Goal: Information Seeking & Learning: Learn about a topic

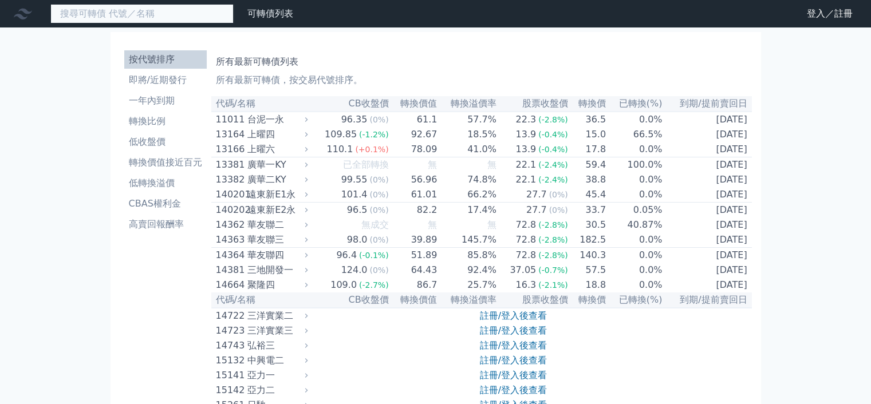
click at [128, 19] on input at bounding box center [141, 13] width 183 height 19
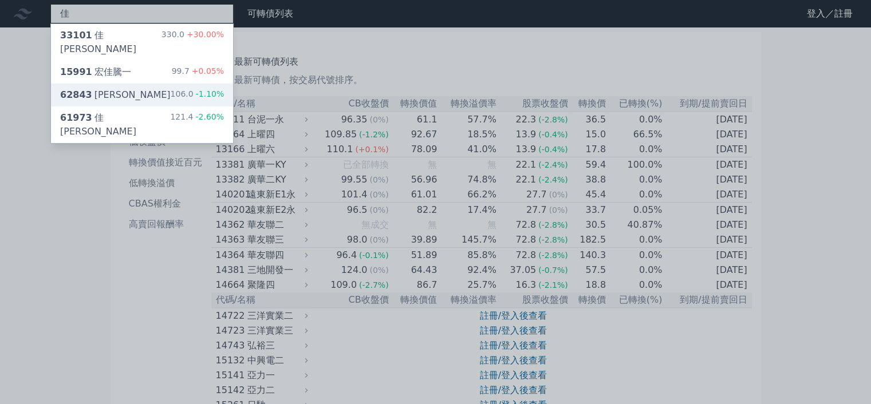
type input "佳"
click at [174, 84] on div "62843 佳邦三 106.0 -1.10%" at bounding box center [142, 95] width 182 height 23
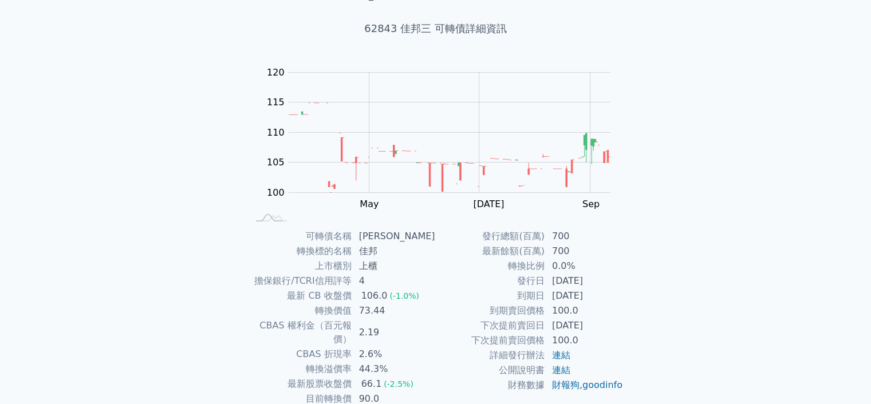
scroll to position [114, 0]
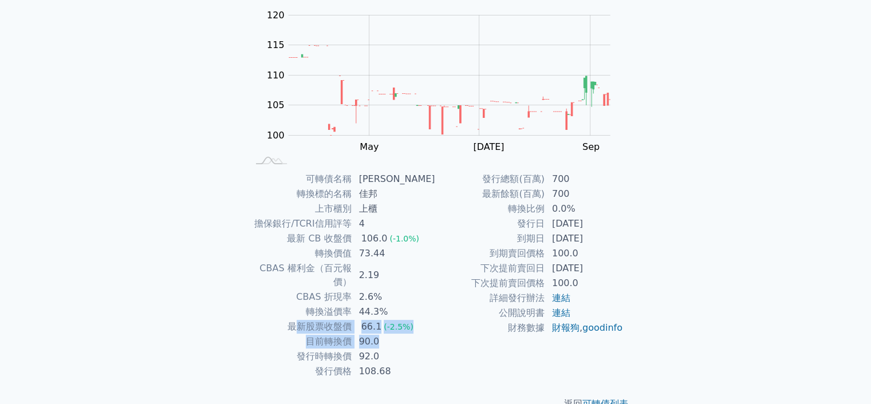
drag, startPoint x: 305, startPoint y: 315, endPoint x: 420, endPoint y: 330, distance: 116.6
click at [420, 330] on tbody "可轉債名稱 佳邦三 轉換標的名稱 佳邦 上市櫃別 上櫃 擔保銀行/TCRI信用評等 4 最新 CB 收盤價 106.0 (-1.0%) 轉換價值 73.44 …" at bounding box center [342, 275] width 188 height 207
click at [421, 334] on td "90.0" at bounding box center [394, 341] width 84 height 15
drag, startPoint x: 361, startPoint y: 331, endPoint x: 405, endPoint y: 331, distance: 44.1
click at [405, 334] on td "90.0" at bounding box center [394, 341] width 84 height 15
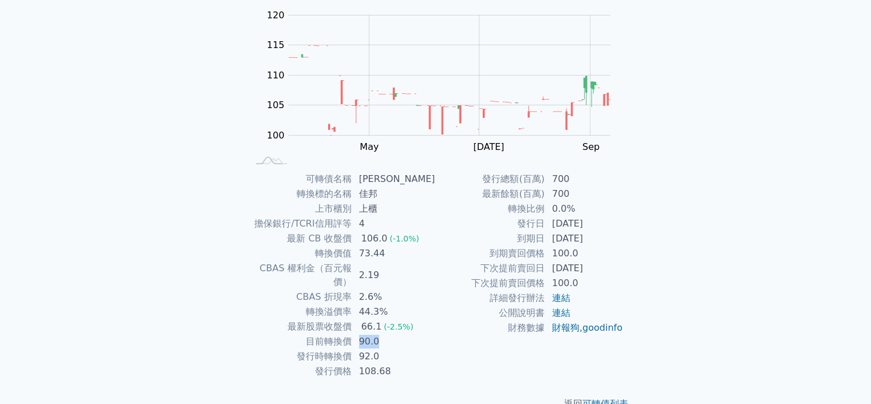
click at [406, 334] on td "90.0" at bounding box center [394, 341] width 84 height 15
drag, startPoint x: 311, startPoint y: 297, endPoint x: 378, endPoint y: 301, distance: 67.1
click at [378, 305] on tr "轉換溢價率 44.3%" at bounding box center [342, 312] width 188 height 15
drag, startPoint x: 359, startPoint y: 317, endPoint x: 394, endPoint y: 330, distance: 37.3
click at [394, 330] on tbody "可轉債名稱 佳邦三 轉換標的名稱 佳邦 上市櫃別 上櫃 擔保銀行/TCRI信用評等 4 最新 CB 收盤價 106.0 (-1.0%) 轉換價值 73.44 …" at bounding box center [342, 275] width 188 height 207
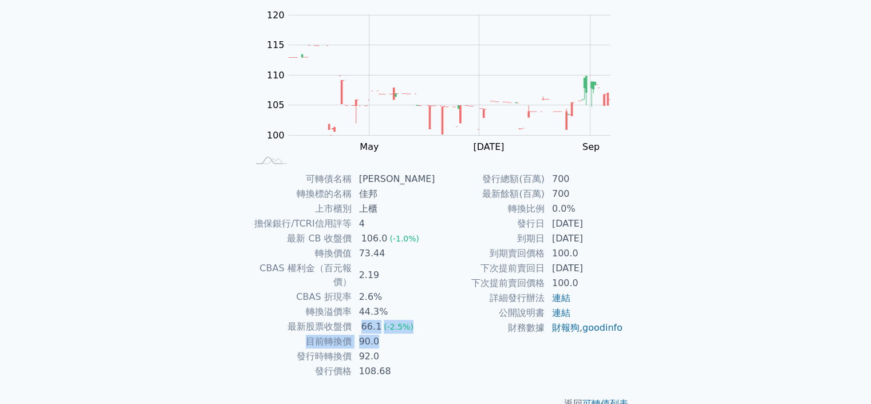
click at [394, 334] on td "90.0" at bounding box center [394, 341] width 84 height 15
drag, startPoint x: 368, startPoint y: 178, endPoint x: 380, endPoint y: 178, distance: 12.6
click at [380, 178] on td "[PERSON_NAME]" at bounding box center [394, 179] width 84 height 15
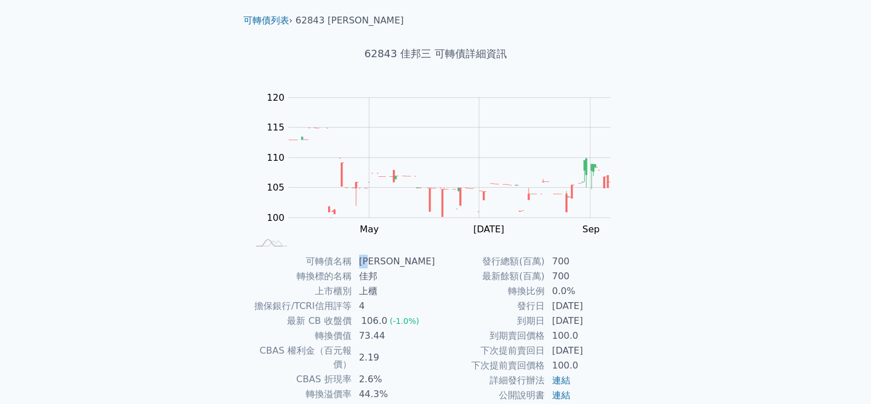
scroll to position [0, 0]
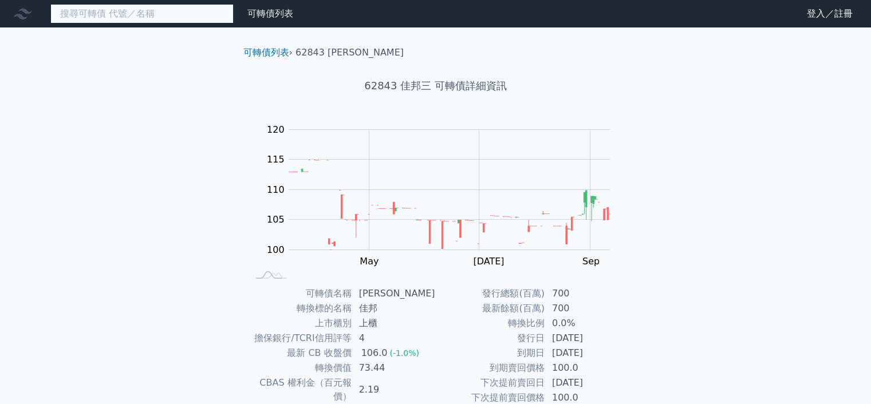
click at [118, 18] on input at bounding box center [141, 13] width 183 height 19
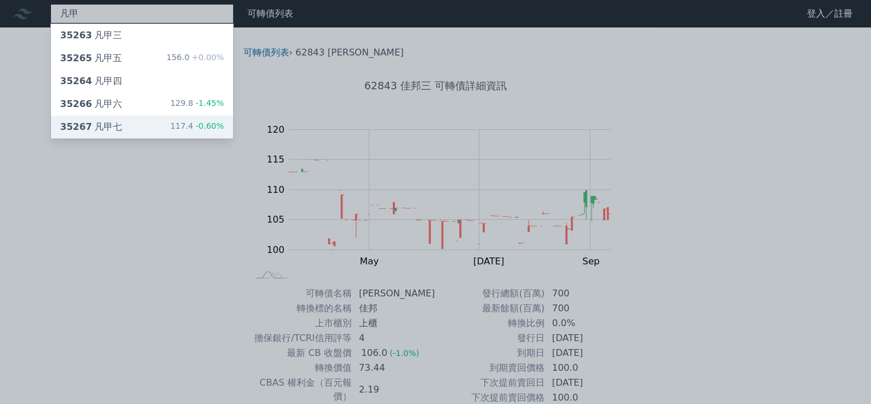
type input "凡甲"
click at [144, 121] on div "35267 凡甲七 117.4 -0.60%" at bounding box center [142, 127] width 182 height 23
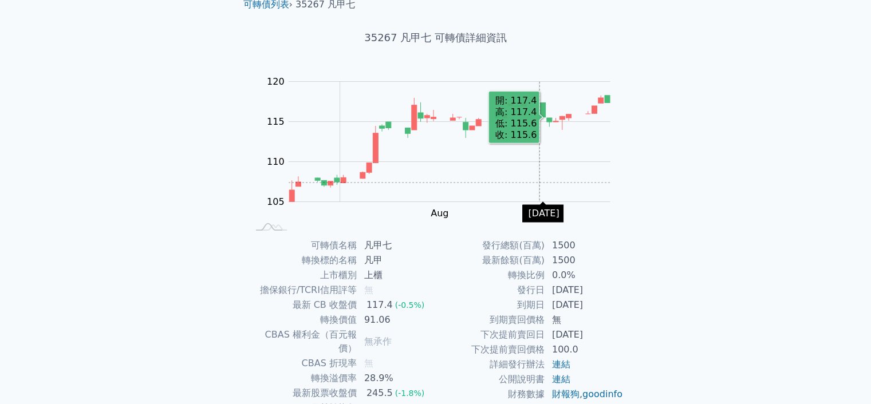
scroll to position [114, 0]
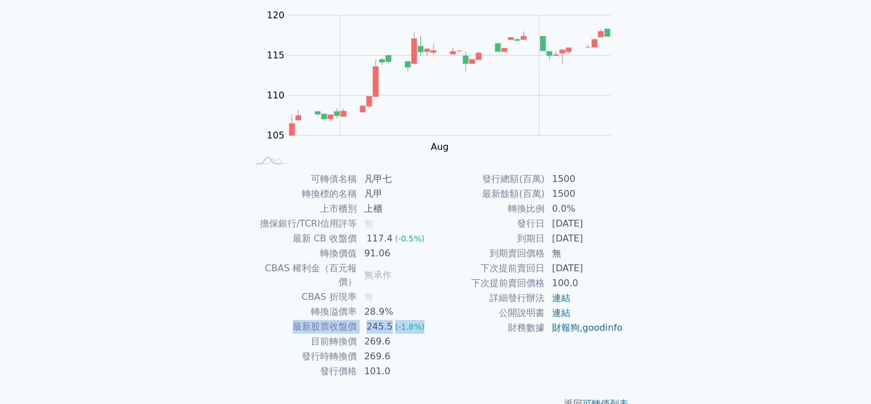
drag, startPoint x: 287, startPoint y: 313, endPoint x: 434, endPoint y: 314, distance: 147.7
click at [434, 319] on tr "最新股票收盤價 245.5 (-1.8%)" at bounding box center [342, 326] width 188 height 15
click at [434, 319] on td "245.5 (-1.8%)" at bounding box center [396, 326] width 78 height 15
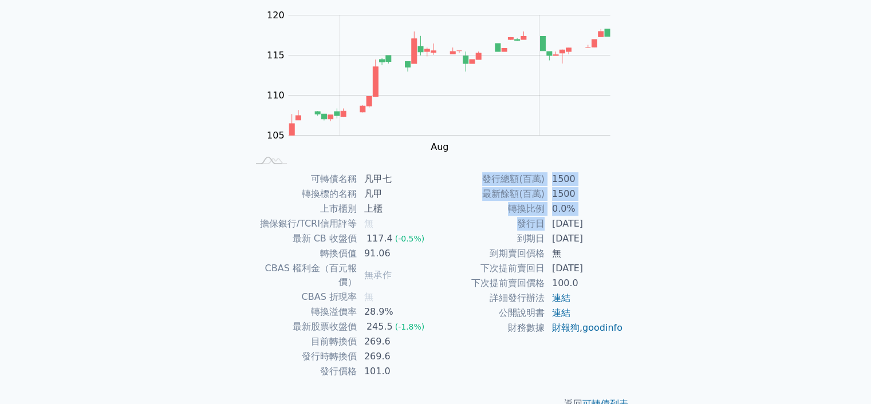
drag, startPoint x: 551, startPoint y: 219, endPoint x: 643, endPoint y: 219, distance: 92.7
click at [643, 219] on div "可轉債列表 › 35267 凡甲七 35267 凡甲七 可轉債詳細資訊 Zoom Out 100 90 95 100 105 110 115 120 125 …" at bounding box center [436, 171] width 440 height 516
click at [645, 219] on div "可轉債列表 › 35267 凡甲七 35267 凡甲七 可轉債詳細資訊 Zoom Out 100 90 95 100 105 110 115 120 125 …" at bounding box center [436, 171] width 440 height 516
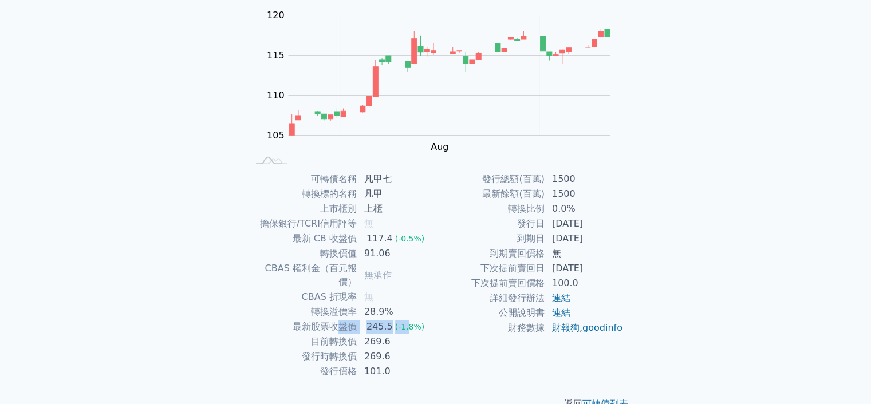
drag, startPoint x: 337, startPoint y: 311, endPoint x: 404, endPoint y: 313, distance: 67.6
click at [404, 319] on tr "最新股票收盤價 245.5 (-1.8%)" at bounding box center [342, 326] width 188 height 15
click at [413, 322] on span "(-1.8%)" at bounding box center [410, 326] width 30 height 9
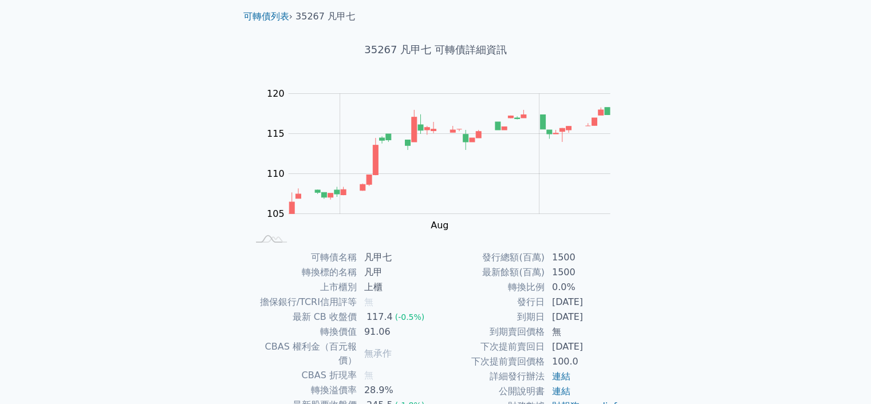
scroll to position [0, 0]
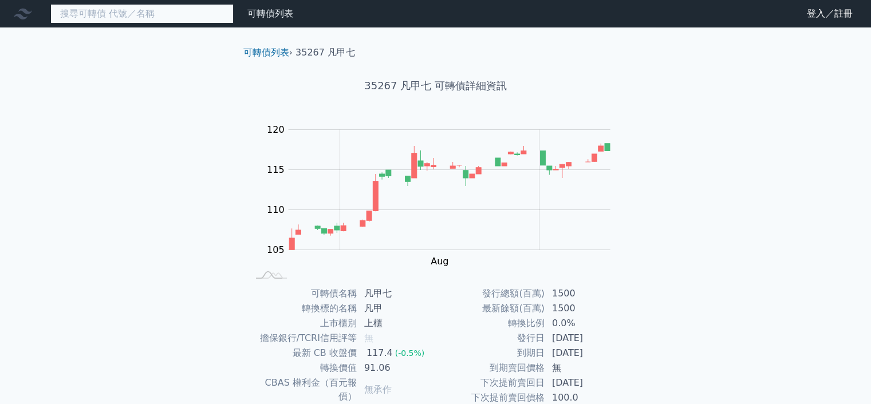
click at [102, 11] on input at bounding box center [141, 13] width 183 height 19
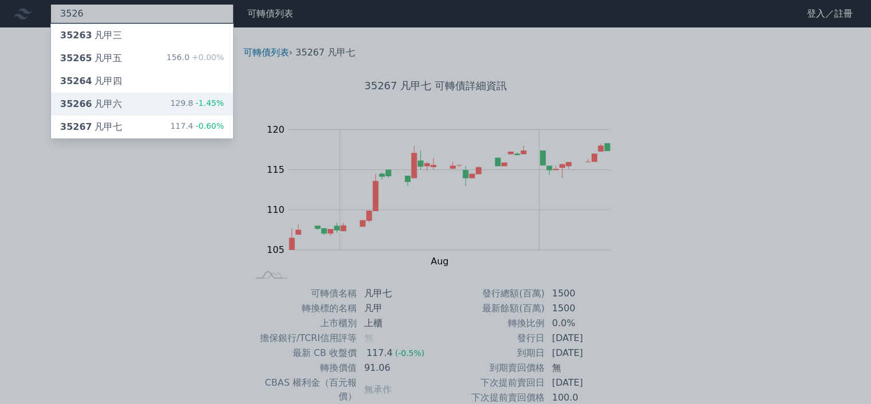
type input "3526"
click at [161, 101] on div "35266 凡甲六 129.8 -1.45%" at bounding box center [142, 104] width 182 height 23
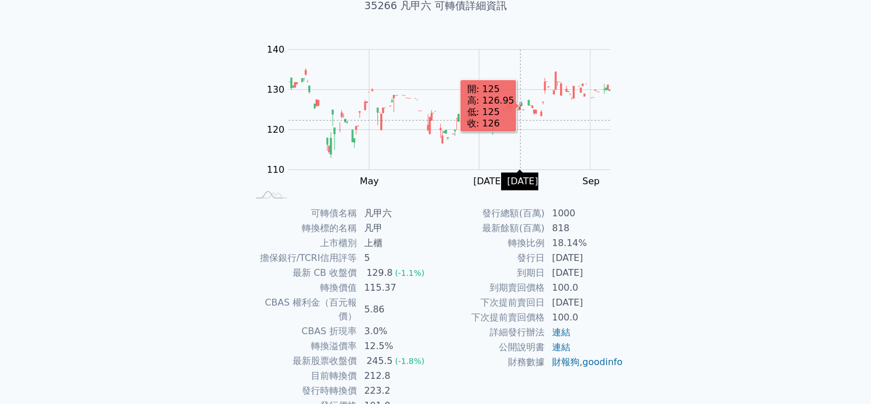
scroll to position [126, 0]
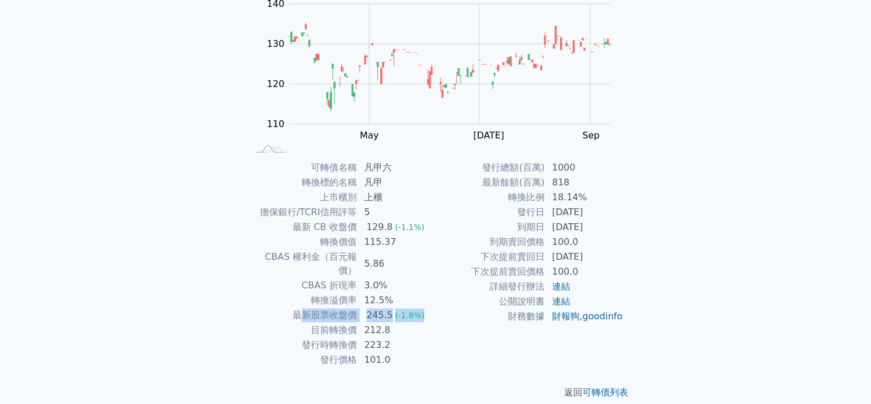
drag, startPoint x: 299, startPoint y: 299, endPoint x: 430, endPoint y: 302, distance: 131.1
click at [430, 308] on tr "最新股票收盤價 245.5 (-1.8%)" at bounding box center [342, 315] width 188 height 15
drag, startPoint x: 322, startPoint y: 316, endPoint x: 388, endPoint y: 315, distance: 65.8
click at [388, 323] on tr "目前轉換價 212.8" at bounding box center [342, 330] width 188 height 15
click at [388, 323] on td "212.8" at bounding box center [396, 330] width 78 height 15
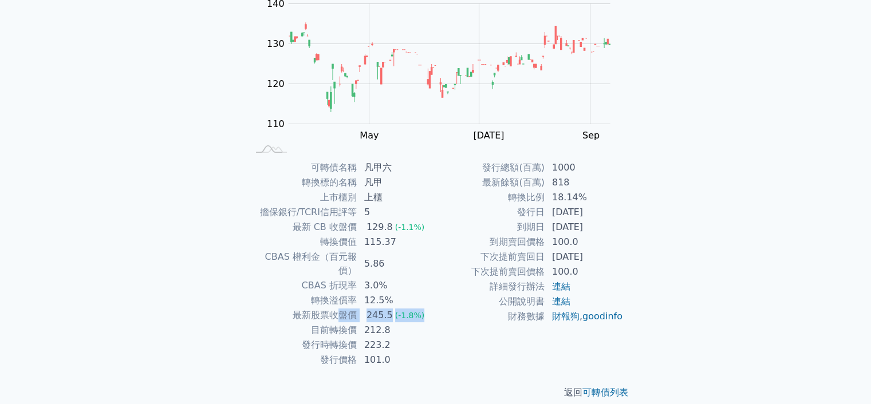
drag, startPoint x: 339, startPoint y: 307, endPoint x: 422, endPoint y: 306, distance: 83.6
click at [422, 308] on tr "最新股票收盤價 245.5 (-1.8%)" at bounding box center [342, 315] width 188 height 15
click at [426, 308] on td "245.5 (-1.8%)" at bounding box center [396, 315] width 78 height 15
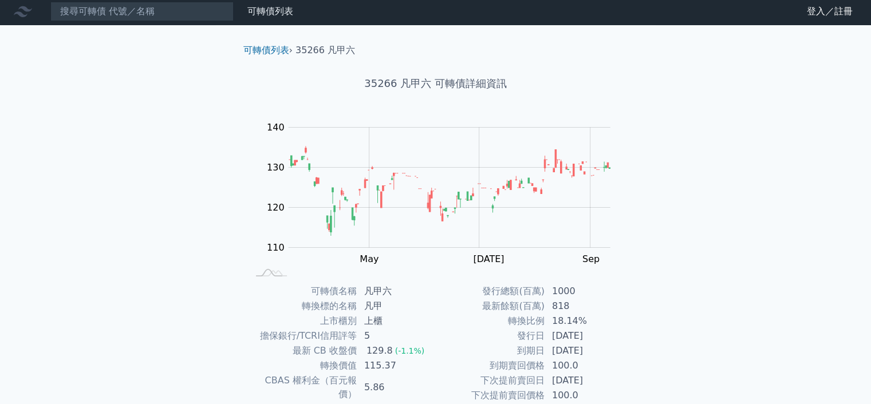
scroll to position [0, 0]
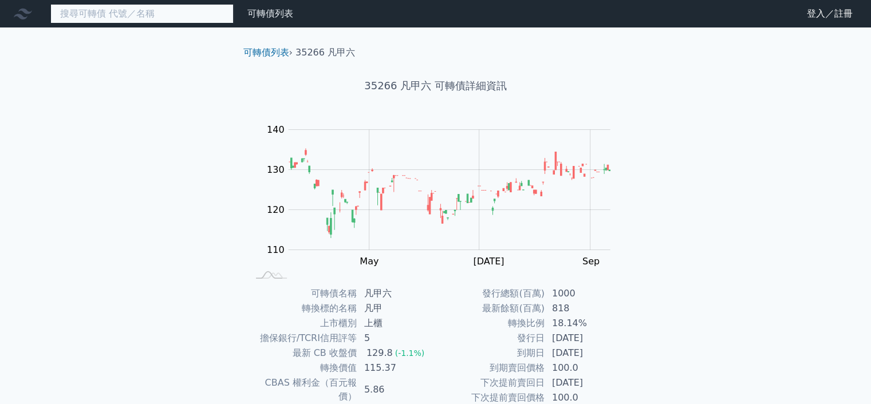
click at [78, 14] on input at bounding box center [141, 13] width 183 height 19
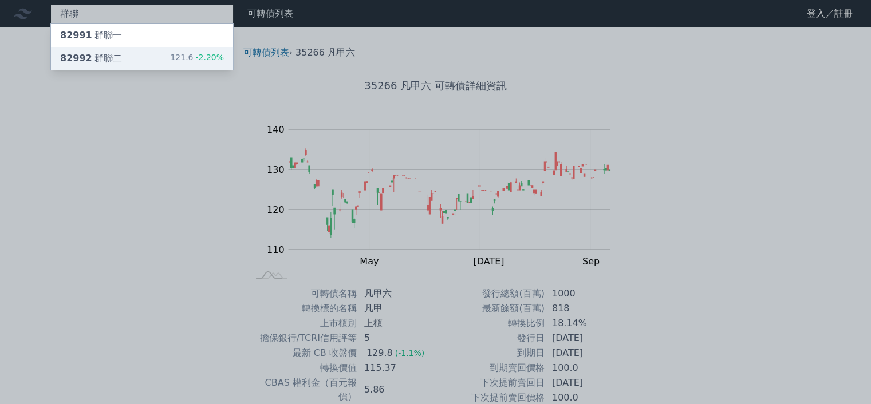
type input "群聯"
click at [124, 61] on div "82992 群聯二 121.6 -2.20%" at bounding box center [142, 58] width 182 height 23
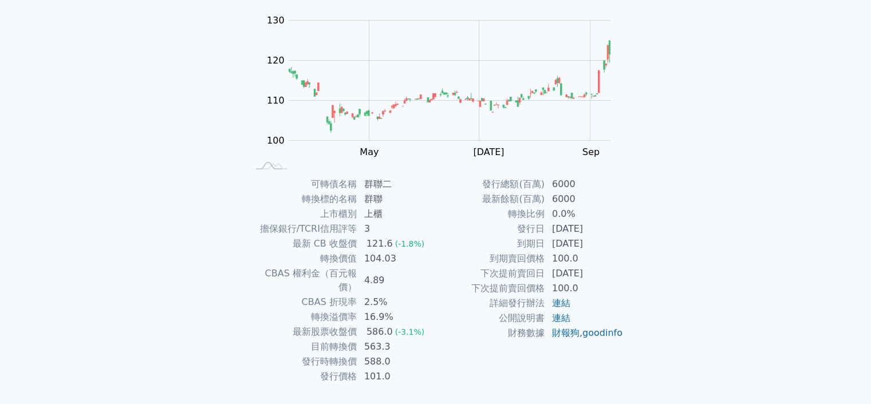
scroll to position [114, 0]
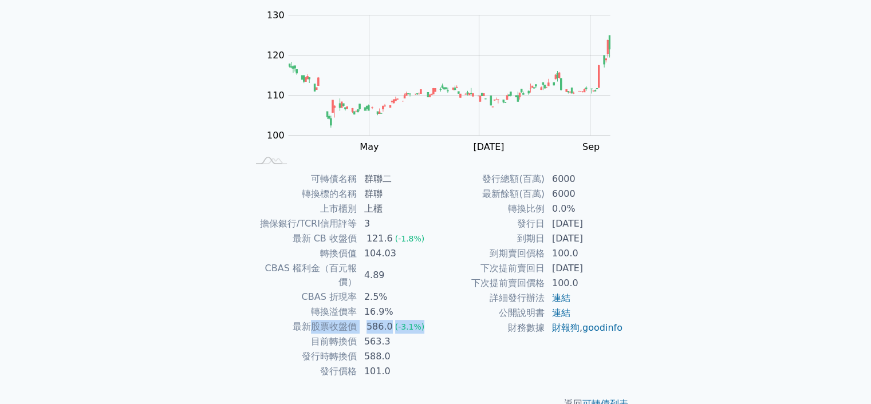
drag, startPoint x: 307, startPoint y: 309, endPoint x: 427, endPoint y: 314, distance: 119.7
click at [427, 319] on tr "最新股票收盤價 586.0 (-3.1%)" at bounding box center [342, 326] width 188 height 15
click at [427, 319] on td "586.0 (-3.1%)" at bounding box center [396, 326] width 78 height 15
drag, startPoint x: 309, startPoint y: 314, endPoint x: 426, endPoint y: 314, distance: 117.4
click at [426, 319] on tr "最新股票收盤價 586.0 (-3.1%)" at bounding box center [342, 326] width 188 height 15
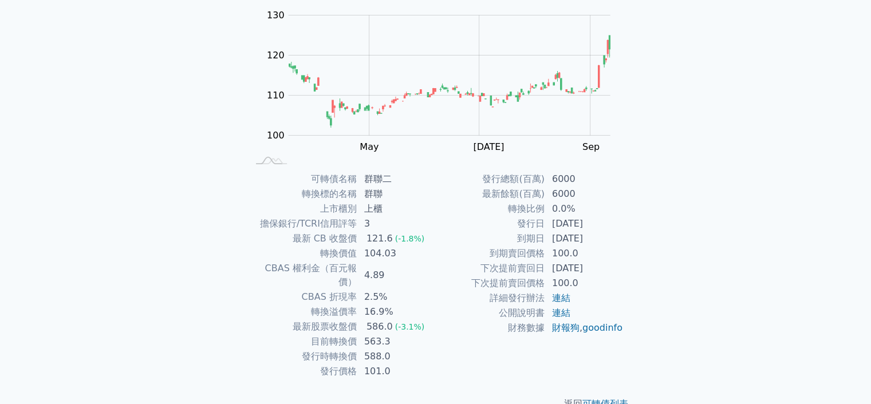
click at [428, 319] on td "586.0 (-3.1%)" at bounding box center [396, 326] width 78 height 15
drag, startPoint x: 407, startPoint y: 315, endPoint x: 424, endPoint y: 315, distance: 16.6
click at [424, 319] on tr "最新股票收盤價 586.0 (-3.1%)" at bounding box center [342, 326] width 188 height 15
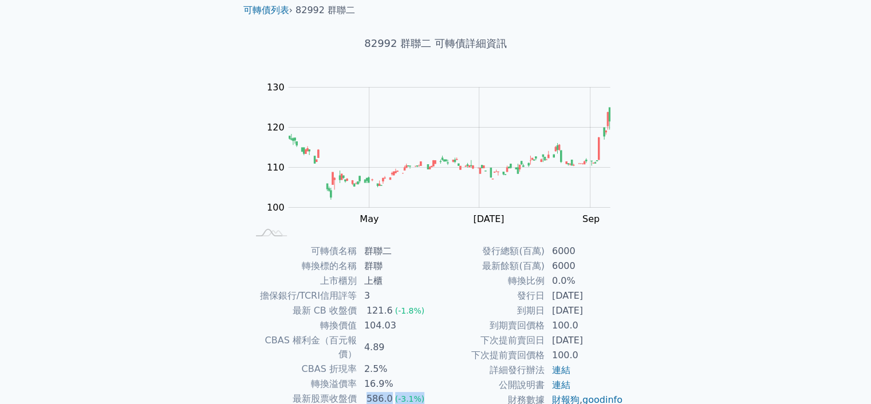
scroll to position [0, 0]
